Goal: Task Accomplishment & Management: Complete application form

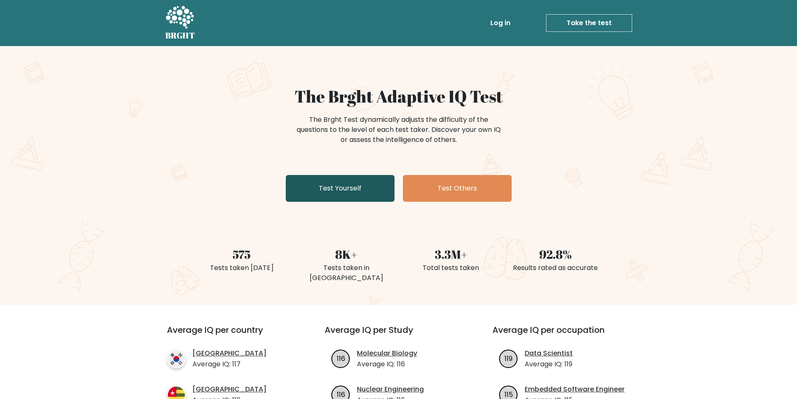
click at [358, 183] on link "Test Yourself" at bounding box center [340, 188] width 109 height 27
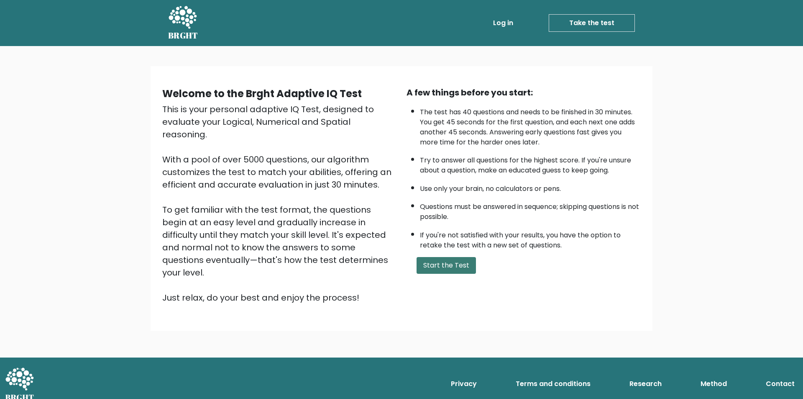
click at [453, 257] on button "Start the Test" at bounding box center [446, 265] width 59 height 17
click at [450, 264] on button "Start the Test" at bounding box center [446, 265] width 59 height 17
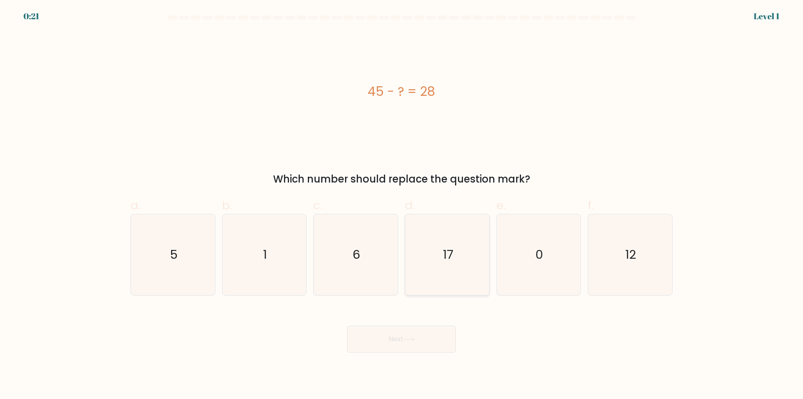
click at [456, 249] on icon "17" at bounding box center [447, 254] width 81 height 81
click at [402, 205] on input "d. 17" at bounding box center [402, 202] width 0 height 5
radio input "true"
click at [430, 338] on button "Next" at bounding box center [401, 339] width 109 height 27
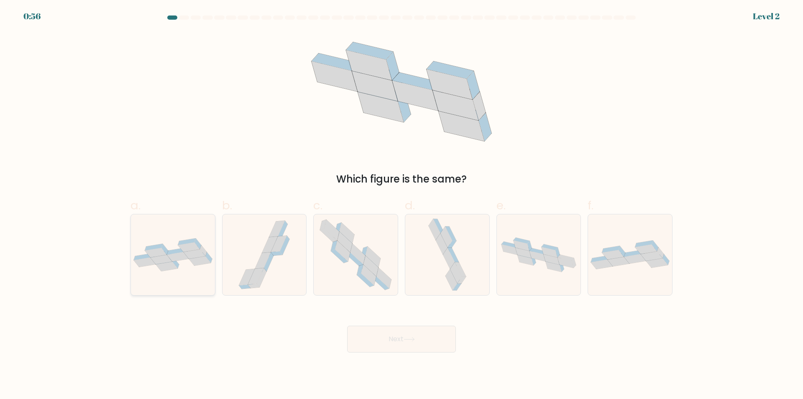
click at [152, 246] on icon at bounding box center [154, 247] width 18 height 7
click at [402, 205] on input "a." at bounding box center [402, 202] width 0 height 5
radio input "true"
drag, startPoint x: 393, startPoint y: 341, endPoint x: 386, endPoint y: 338, distance: 7.9
click at [393, 341] on button "Next" at bounding box center [401, 339] width 109 height 27
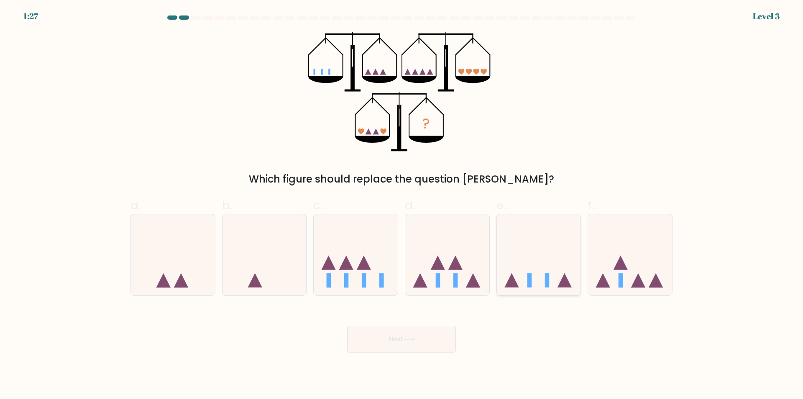
click at [528, 273] on rect at bounding box center [529, 280] width 5 height 14
click at [402, 205] on input "e." at bounding box center [402, 202] width 0 height 5
radio input "true"
click at [389, 336] on button "Next" at bounding box center [401, 339] width 109 height 27
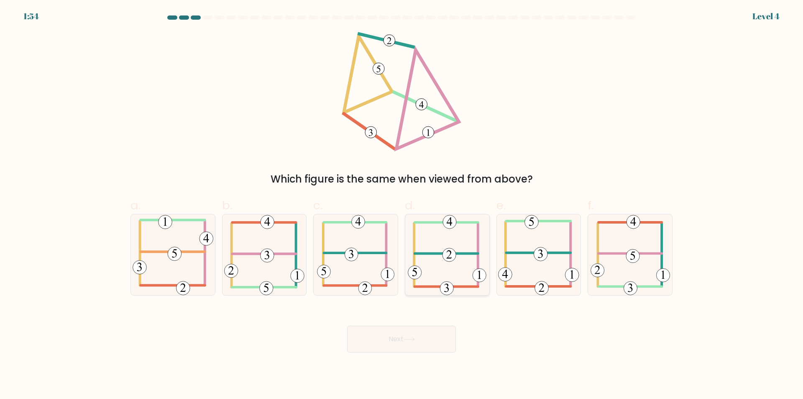
click at [455, 262] on icon at bounding box center [447, 254] width 79 height 81
click at [402, 205] on input "d." at bounding box center [402, 202] width 0 height 5
radio input "true"
click at [423, 345] on button "Next" at bounding box center [401, 339] width 109 height 27
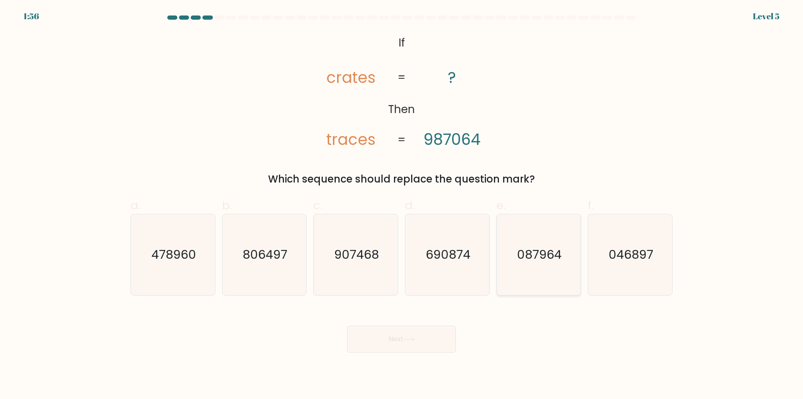
click at [549, 267] on icon "087964" at bounding box center [538, 254] width 81 height 81
click at [402, 205] on input "e. 087964" at bounding box center [402, 202] width 0 height 5
radio input "true"
click at [389, 334] on button "Next" at bounding box center [401, 339] width 109 height 27
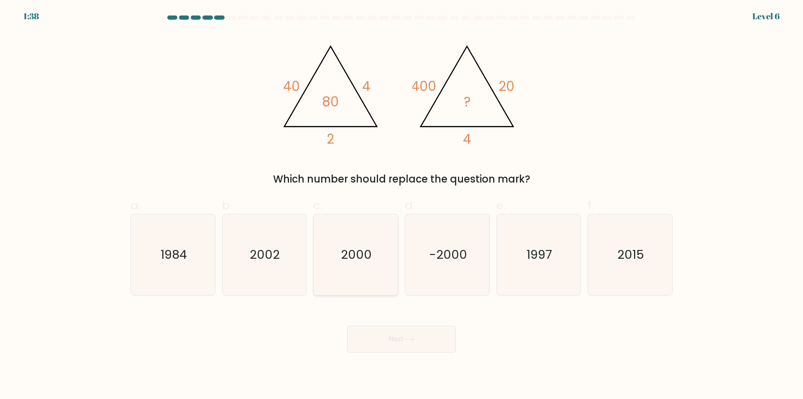
click at [351, 264] on icon "2000" at bounding box center [356, 254] width 81 height 81
click at [402, 205] on input "c. 2000" at bounding box center [402, 202] width 0 height 5
radio input "true"
click at [398, 334] on button "Next" at bounding box center [401, 339] width 109 height 27
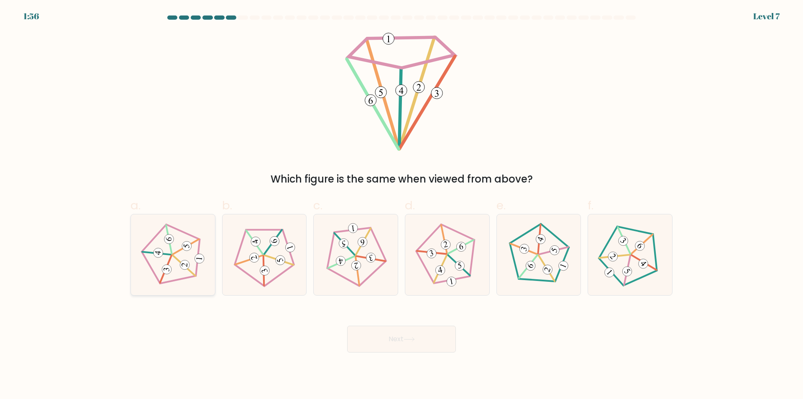
click at [160, 244] on icon at bounding box center [173, 255] width 64 height 64
click at [402, 205] on input "a." at bounding box center [402, 202] width 0 height 5
radio input "true"
click at [387, 335] on button "Next" at bounding box center [401, 339] width 109 height 27
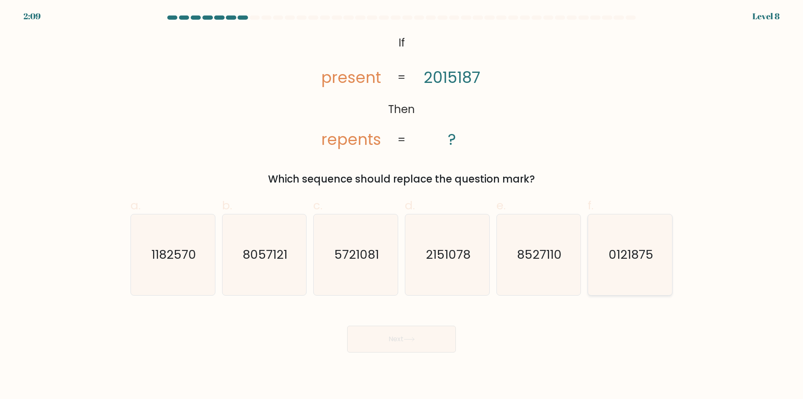
click at [668, 239] on icon "0121875" at bounding box center [630, 254] width 81 height 81
click at [402, 205] on input "f. 0121875" at bounding box center [402, 202] width 0 height 5
radio input "true"
click at [394, 334] on button "Next" at bounding box center [401, 339] width 109 height 27
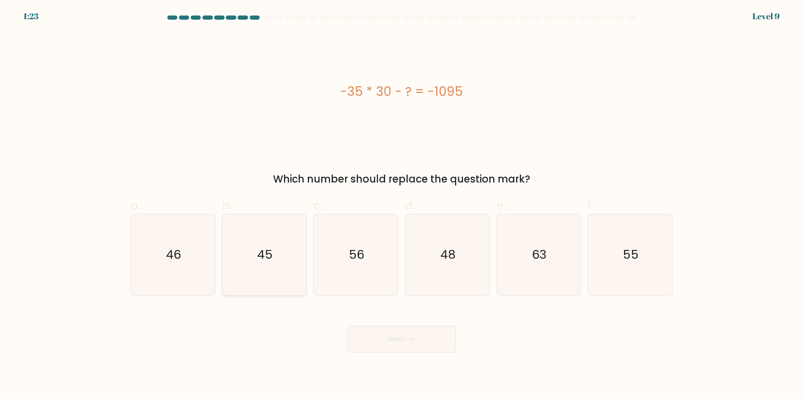
click at [277, 258] on icon "45" at bounding box center [264, 254] width 81 height 81
click at [402, 205] on input "b. 45" at bounding box center [402, 202] width 0 height 5
radio input "true"
click at [409, 340] on icon at bounding box center [409, 339] width 11 height 5
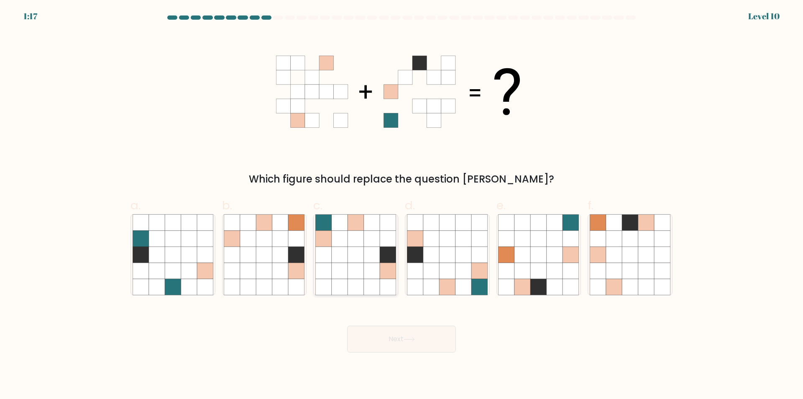
click at [382, 264] on icon at bounding box center [388, 271] width 16 height 16
click at [402, 205] on input "c." at bounding box center [402, 202] width 0 height 5
radio input "true"
click at [405, 347] on button "Next" at bounding box center [401, 339] width 109 height 27
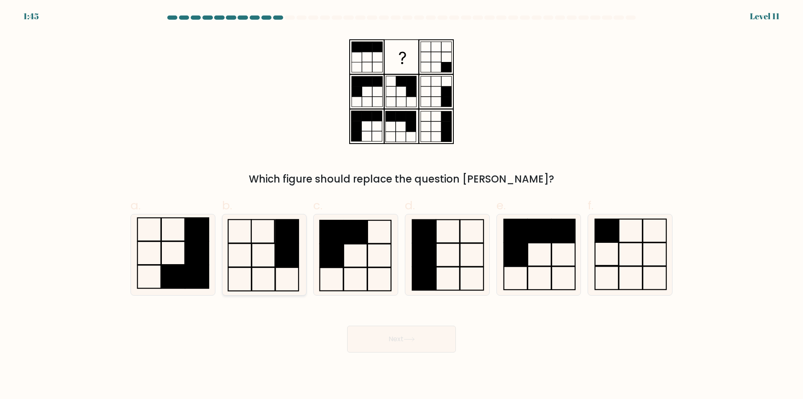
click at [290, 255] on rect at bounding box center [287, 255] width 23 height 23
click at [402, 205] on input "b." at bounding box center [402, 202] width 0 height 5
radio input "true"
click at [408, 340] on icon at bounding box center [409, 339] width 11 height 5
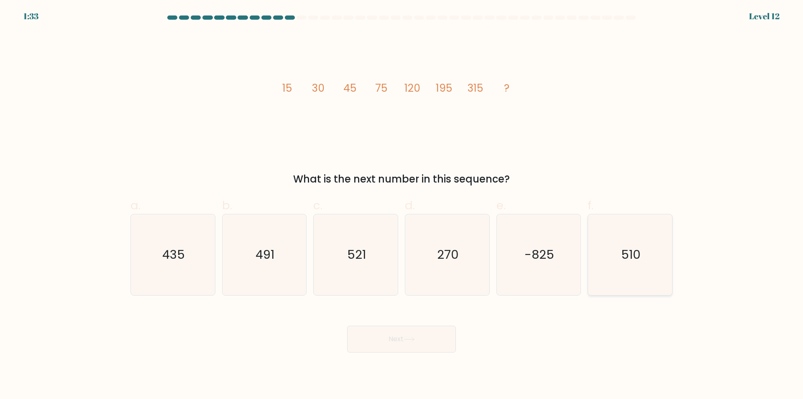
click at [658, 262] on icon "510" at bounding box center [630, 254] width 81 height 81
click at [402, 205] on input "f. 510" at bounding box center [402, 202] width 0 height 5
radio input "true"
click at [415, 338] on icon at bounding box center [409, 339] width 11 height 5
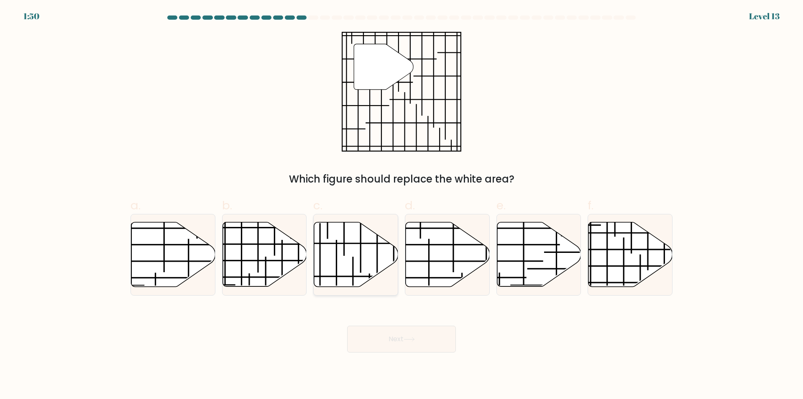
click at [343, 254] on icon at bounding box center [356, 254] width 84 height 64
click at [402, 205] on input "c." at bounding box center [402, 202] width 0 height 5
radio input "true"
click at [290, 258] on icon at bounding box center [265, 254] width 84 height 64
click at [402, 205] on input "b." at bounding box center [402, 202] width 0 height 5
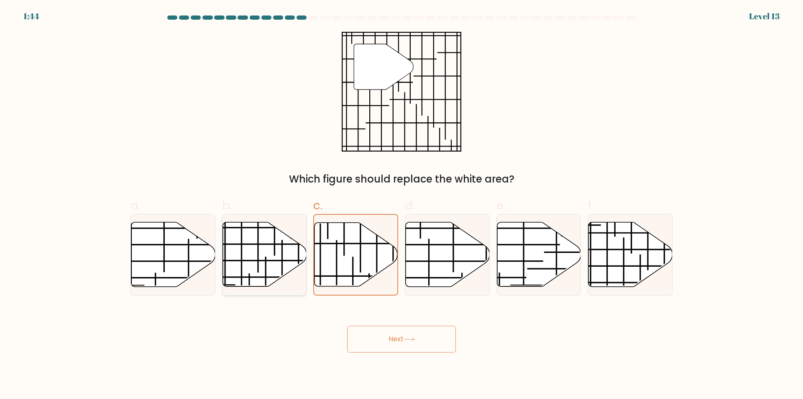
radio input "true"
click at [192, 258] on icon at bounding box center [173, 254] width 84 height 64
click at [402, 205] on input "a." at bounding box center [402, 202] width 0 height 5
radio input "true"
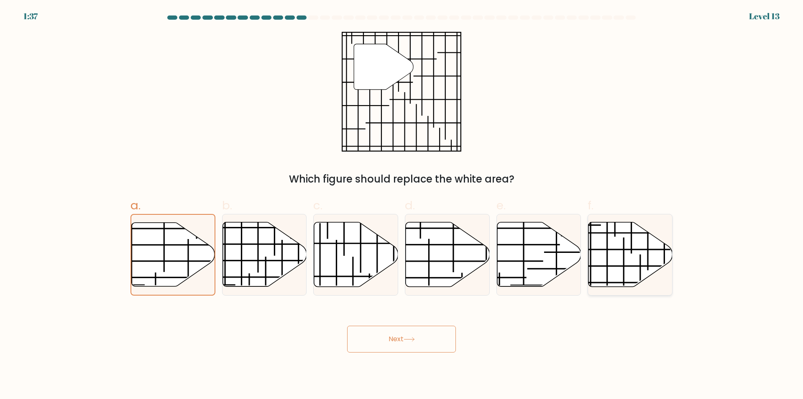
click at [621, 268] on icon at bounding box center [631, 254] width 84 height 64
click at [402, 205] on input "f." at bounding box center [402, 202] width 0 height 5
radio input "true"
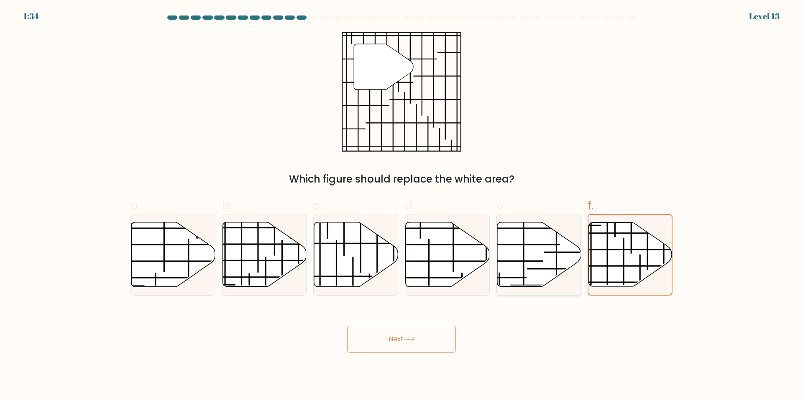
click at [526, 261] on line at bounding box center [485, 261] width 118 height 0
click at [402, 205] on input "e." at bounding box center [402, 202] width 0 height 5
radio input "true"
click at [444, 252] on icon at bounding box center [448, 254] width 84 height 64
click at [402, 205] on input "d." at bounding box center [402, 202] width 0 height 5
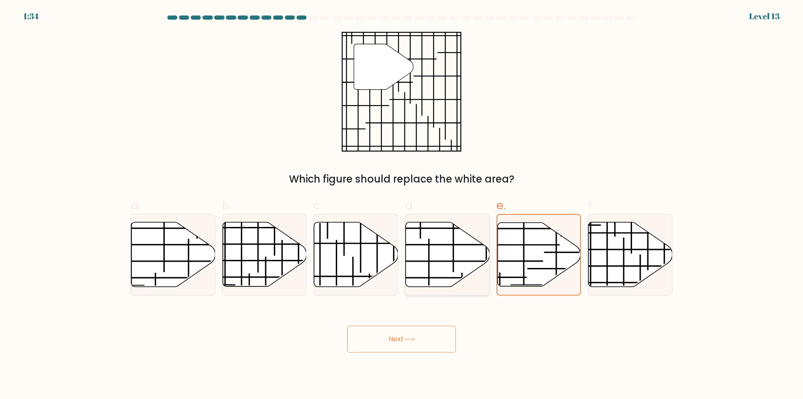
radio input "true"
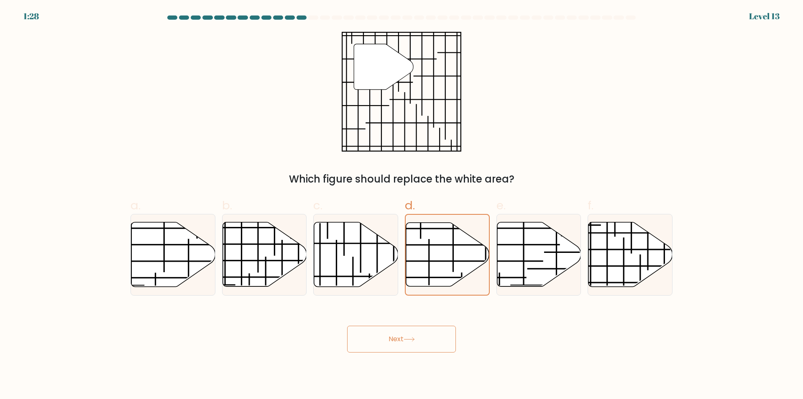
click at [415, 344] on button "Next" at bounding box center [401, 339] width 109 height 27
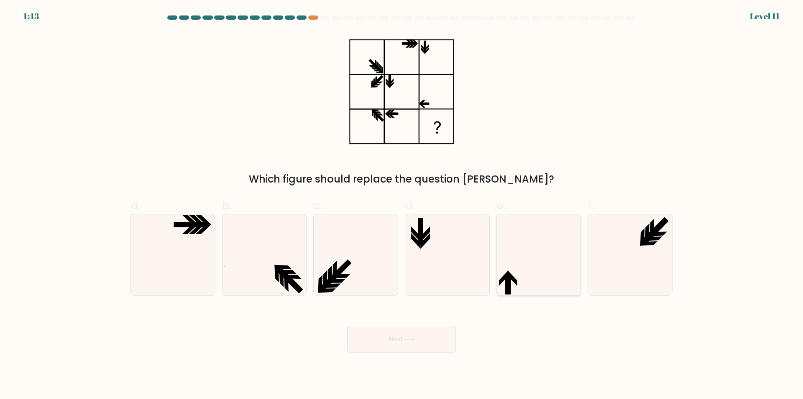
click at [523, 270] on icon at bounding box center [538, 254] width 81 height 81
click at [402, 205] on input "e." at bounding box center [402, 202] width 0 height 5
radio input "true"
click at [434, 339] on button "Next" at bounding box center [401, 339] width 109 height 27
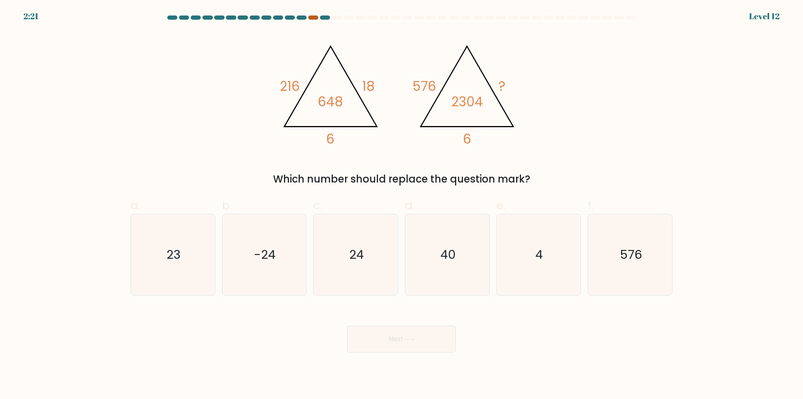
click at [312, 18] on div at bounding box center [313, 17] width 10 height 4
click at [328, 18] on div at bounding box center [325, 17] width 10 height 4
click at [444, 256] on text "40" at bounding box center [448, 254] width 15 height 17
click at [402, 205] on input "d. 40" at bounding box center [402, 202] width 0 height 5
radio input "true"
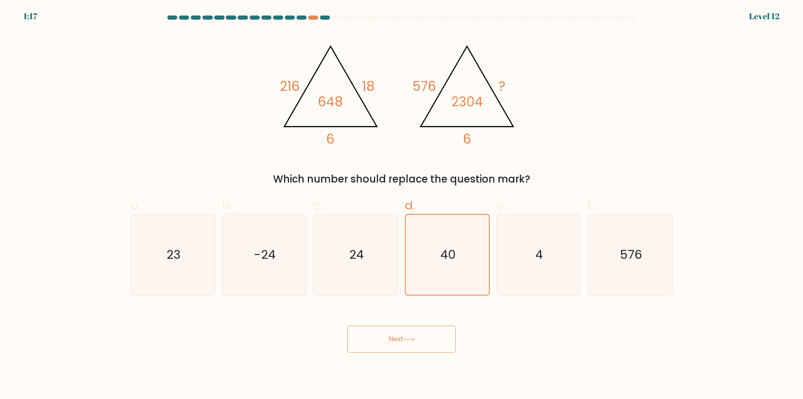
click at [412, 336] on button "Next" at bounding box center [401, 339] width 109 height 27
